Goal: Find specific page/section: Find specific page/section

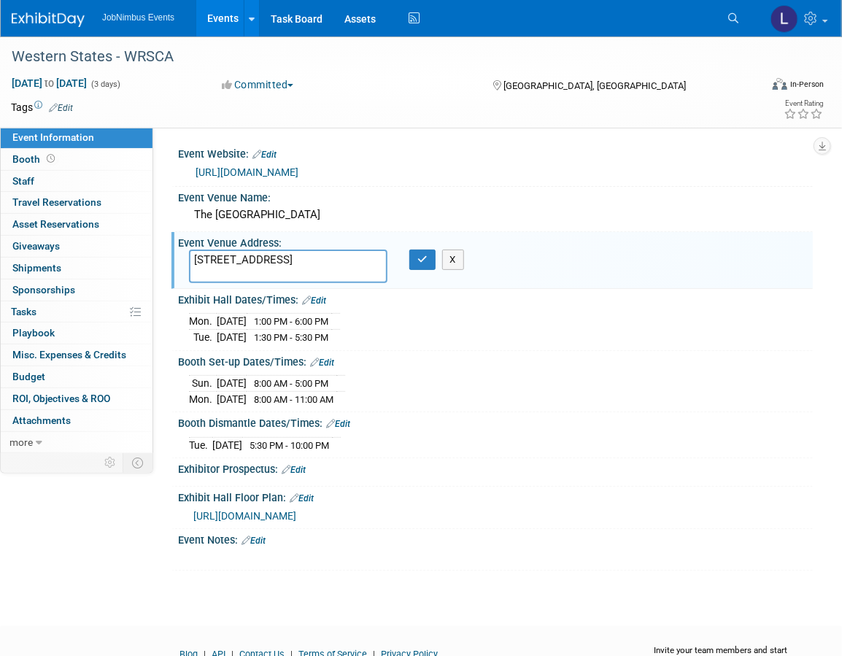
click at [546, 334] on div "[DATE] 1:00 PM - 6:00 PM [DATE] 1:30 PM - 5:30 PM" at bounding box center [495, 326] width 613 height 35
click at [245, 274] on textarea "[STREET_ADDRESS]" at bounding box center [288, 267] width 198 height 34
drag, startPoint x: 234, startPoint y: 271, endPoint x: 180, endPoint y: 262, distance: 54.7
click at [180, 262] on div "[STREET_ADDRESS]" at bounding box center [288, 267] width 220 height 34
click at [244, 269] on textarea "[STREET_ADDRESS]" at bounding box center [288, 267] width 198 height 34
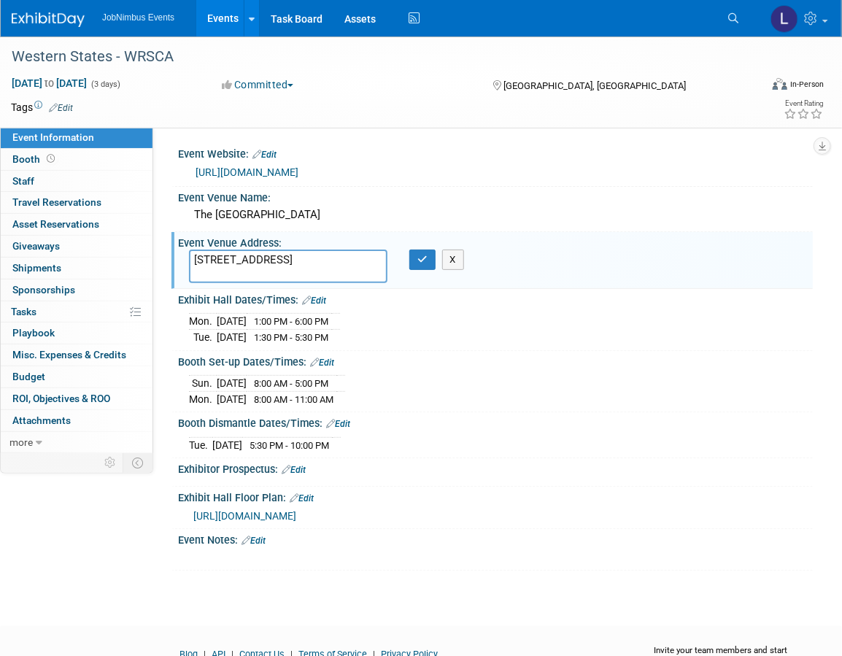
drag, startPoint x: 237, startPoint y: 271, endPoint x: 186, endPoint y: 256, distance: 53.1
click at [186, 256] on div "[STREET_ADDRESS]" at bounding box center [288, 267] width 220 height 34
click at [425, 258] on icon "button" at bounding box center [422, 259] width 10 height 9
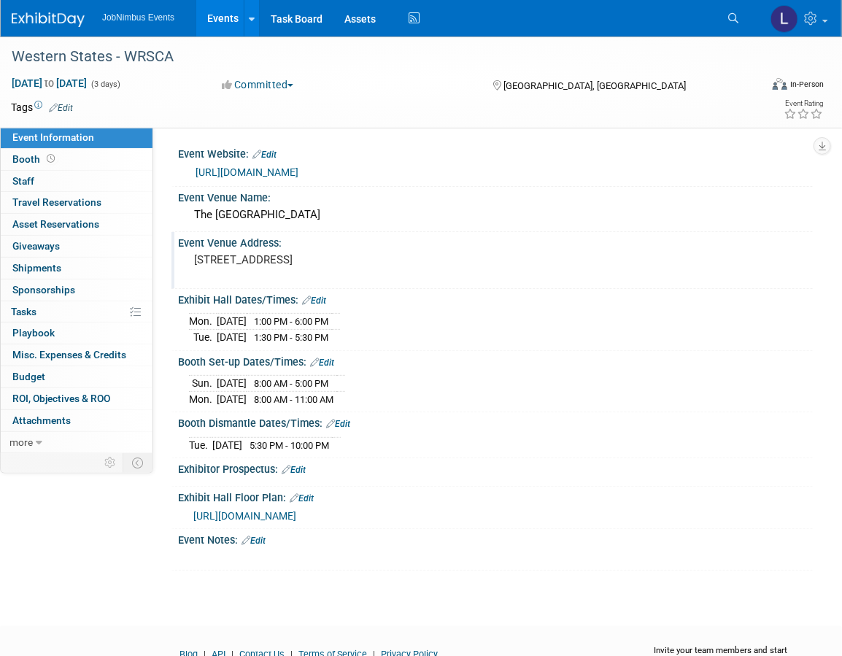
click at [298, 170] on link "[URL][DOMAIN_NAME]" at bounding box center [247, 172] width 103 height 12
click at [217, 22] on link "Events" at bounding box center [222, 18] width 53 height 36
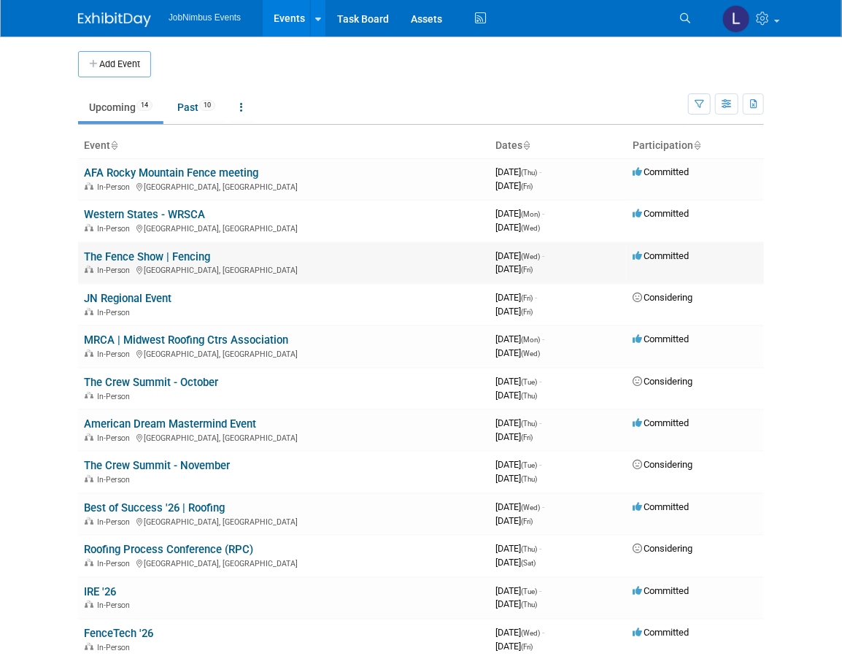
click at [165, 250] on link "The Fence Show | Fencing" at bounding box center [147, 256] width 126 height 13
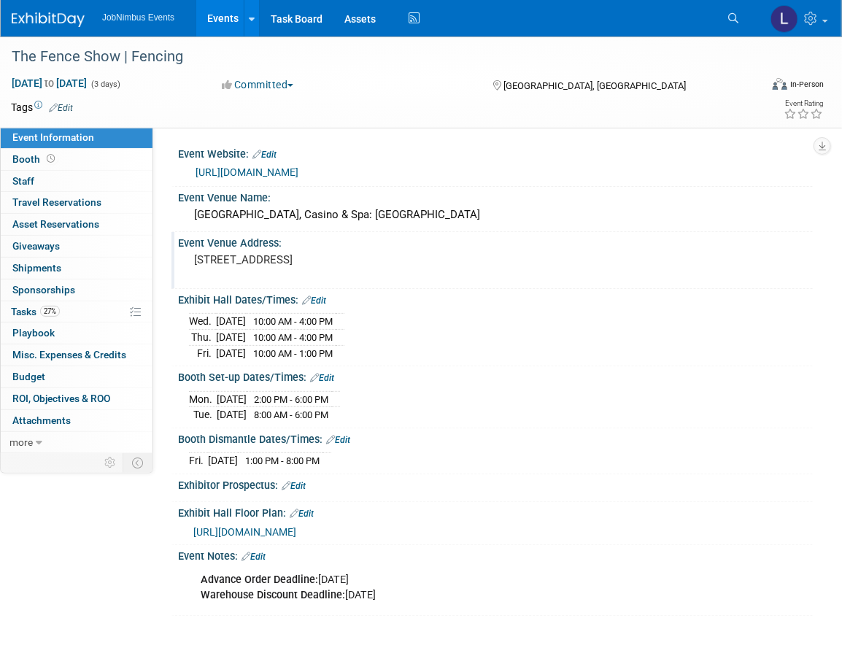
click at [259, 263] on pre "9777 South Las Vegas Blvd, Las Vegas, NV 89183" at bounding box center [310, 259] width 233 height 13
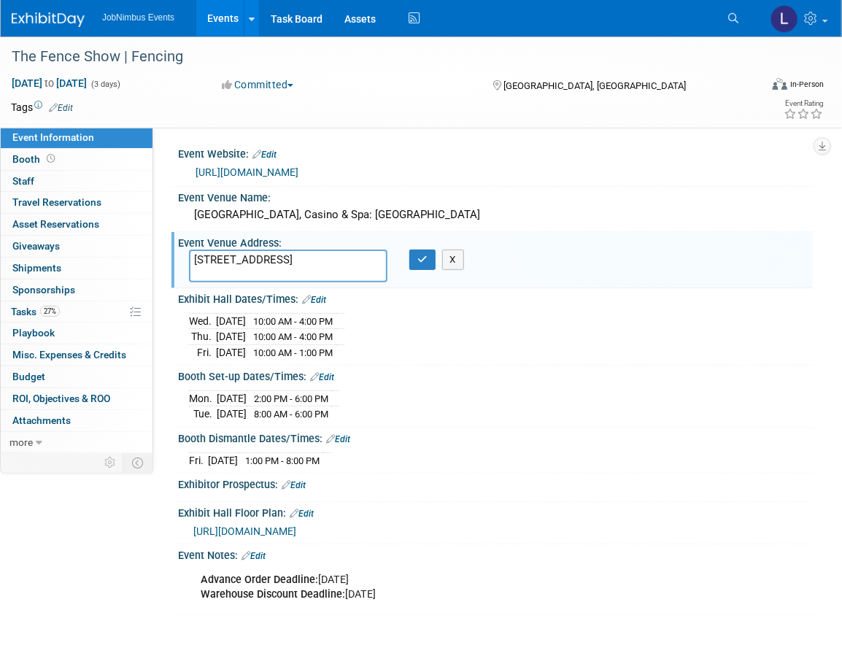
drag, startPoint x: 278, startPoint y: 271, endPoint x: 174, endPoint y: 258, distance: 105.2
click at [174, 258] on div "Event Venue Address: 9777 South Las Vegas Blvd, Las Vegas, NV 89183 9777 South …" at bounding box center [491, 260] width 641 height 56
